Goal: Navigation & Orientation: Find specific page/section

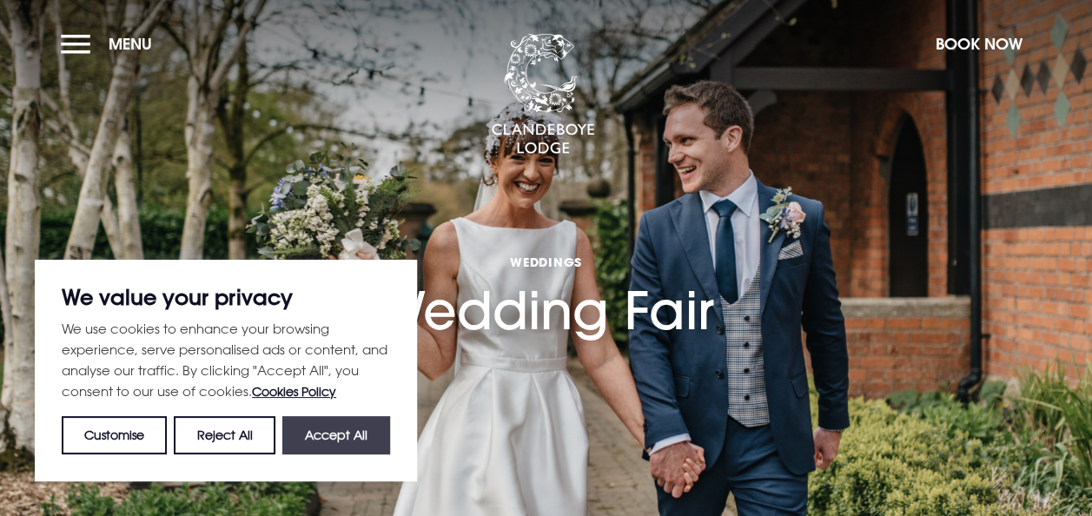
click at [339, 428] on button "Accept All" at bounding box center [336, 435] width 108 height 38
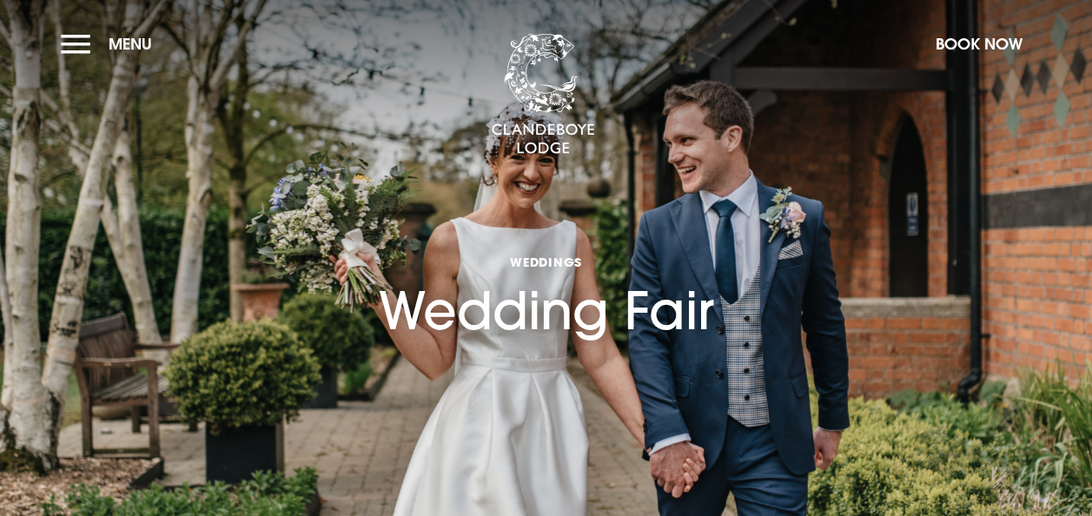
checkbox input "true"
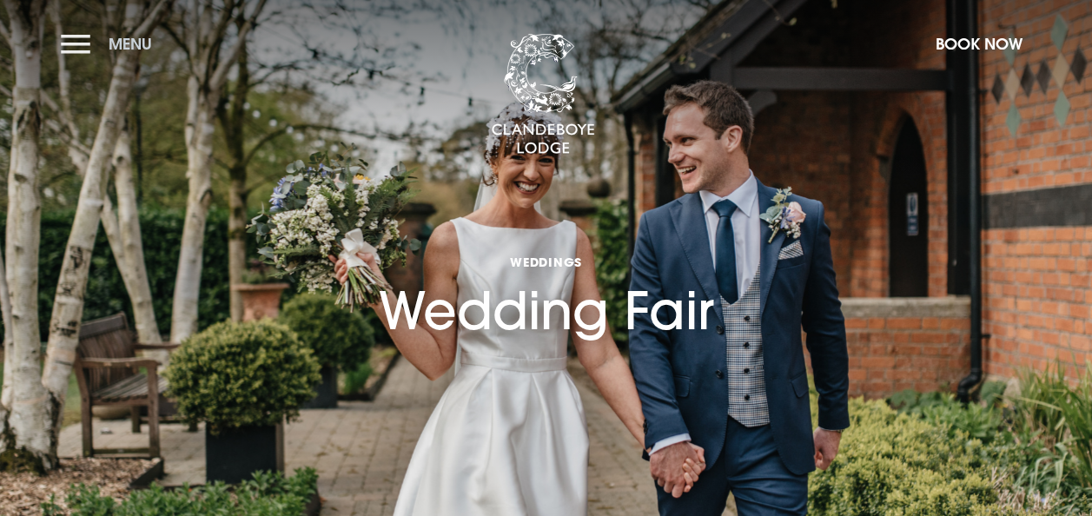
click at [61, 38] on button "Menu" at bounding box center [111, 43] width 100 height 37
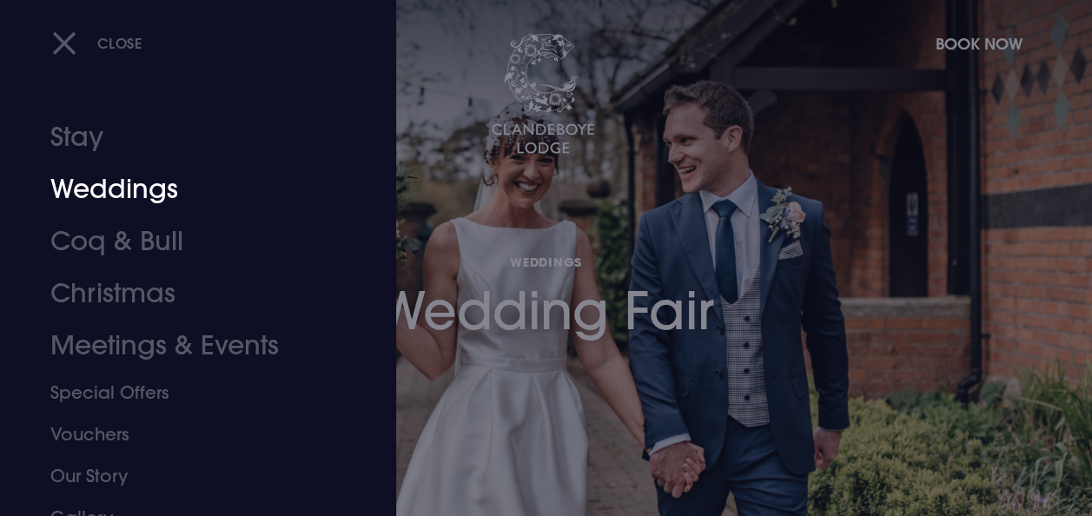
click at [87, 187] on link "Weddings" at bounding box center [186, 189] width 272 height 52
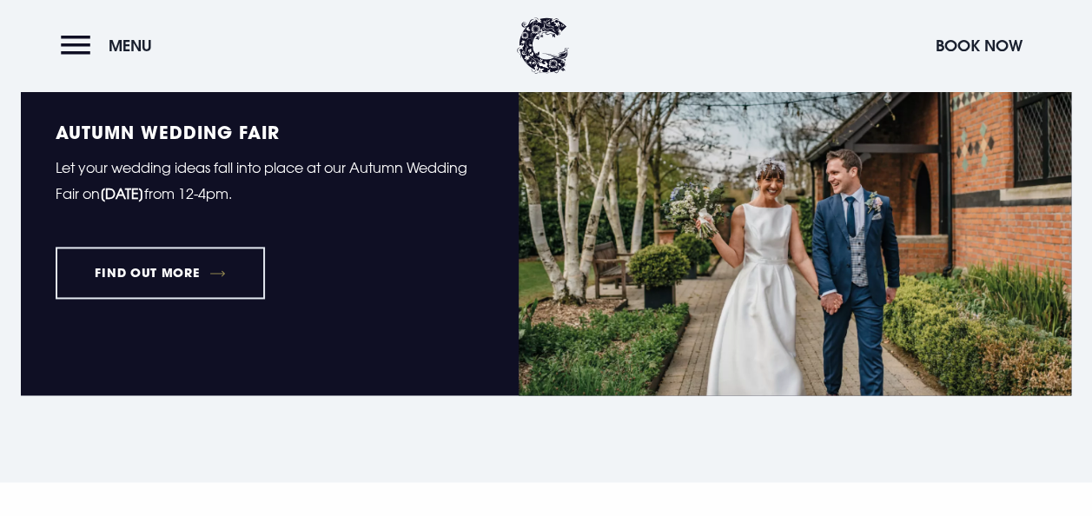
scroll to position [1129, 0]
